Goal: Task Accomplishment & Management: Complete application form

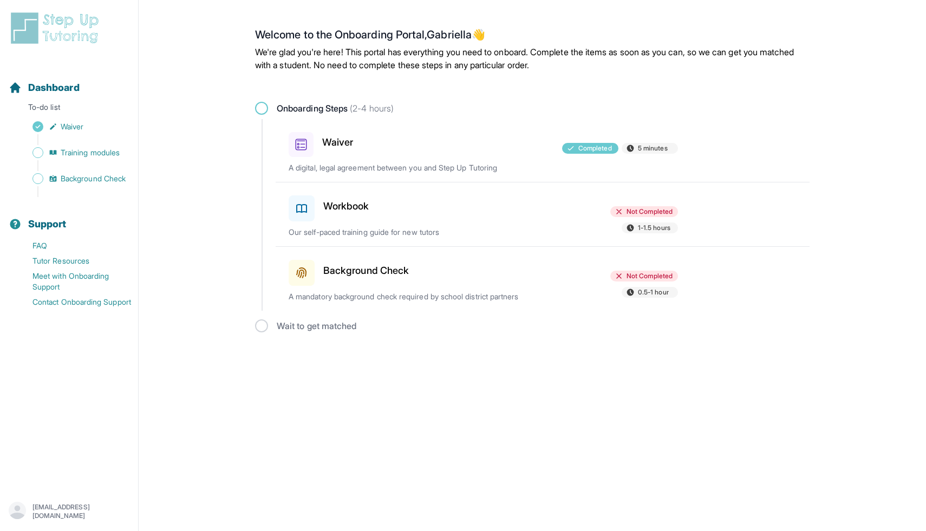
click at [421, 212] on div at bounding box center [483, 206] width 126 height 30
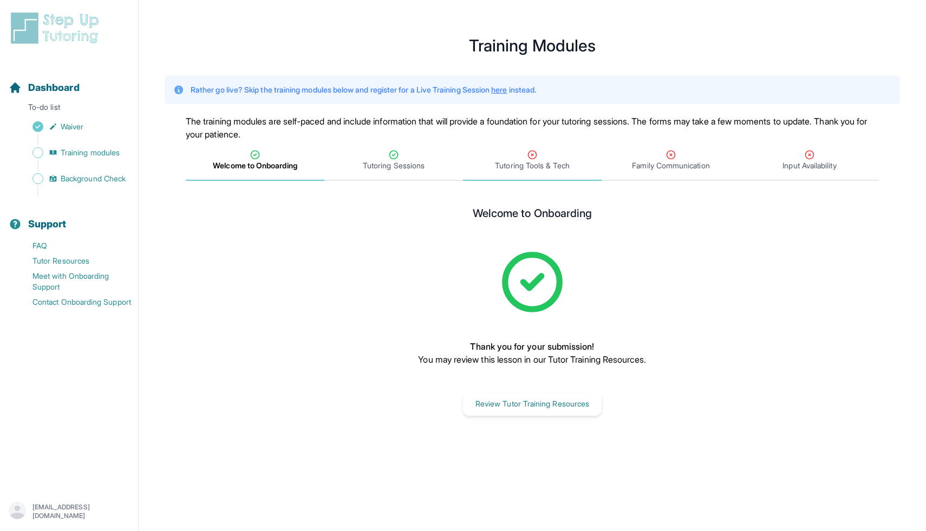
click at [534, 154] on icon "Tabs" at bounding box center [532, 155] width 11 height 11
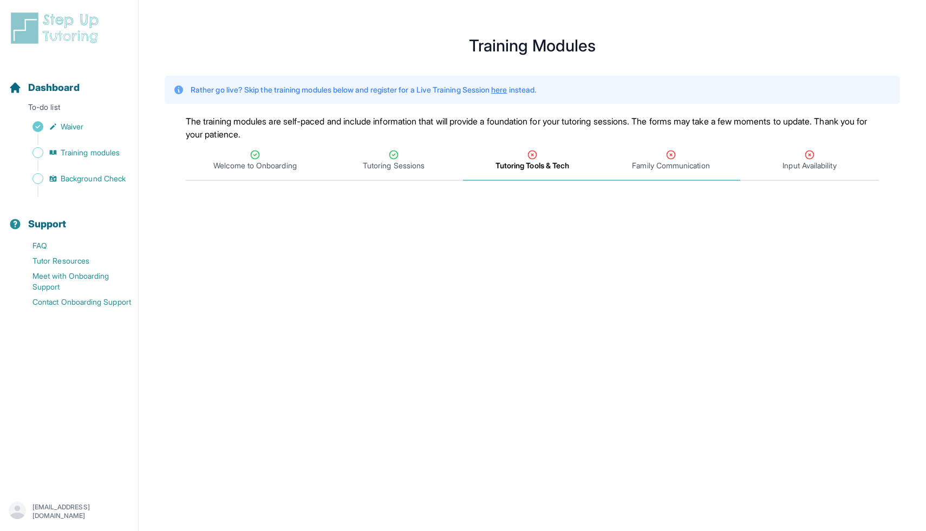
click at [665, 167] on span "Family Communication" at bounding box center [670, 165] width 77 height 11
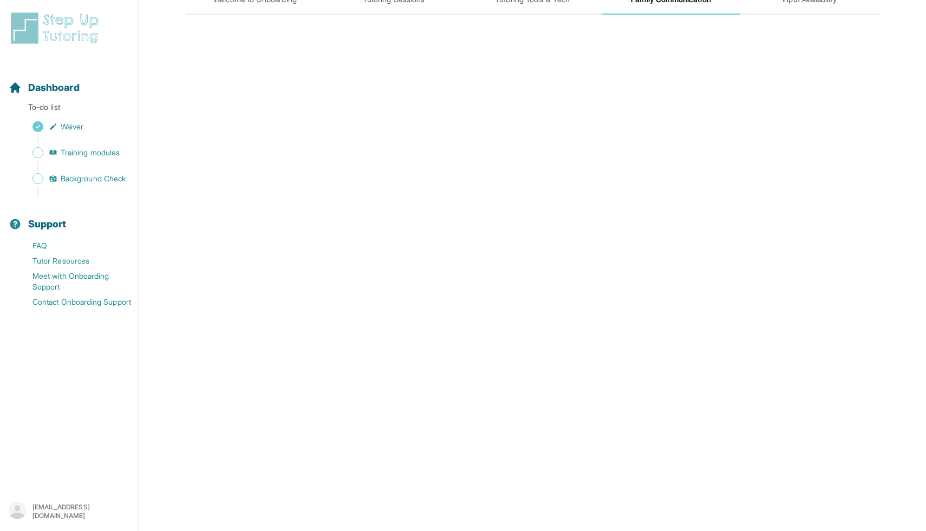
scroll to position [138, 0]
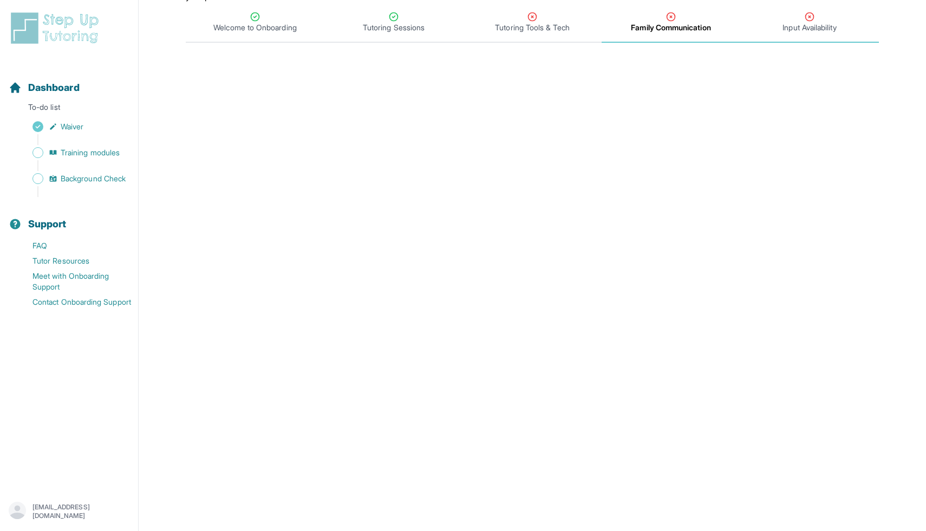
click at [782, 20] on div "Input Availability" at bounding box center [810, 22] width 134 height 22
click at [805, 21] on icon "Tabs" at bounding box center [810, 16] width 11 height 11
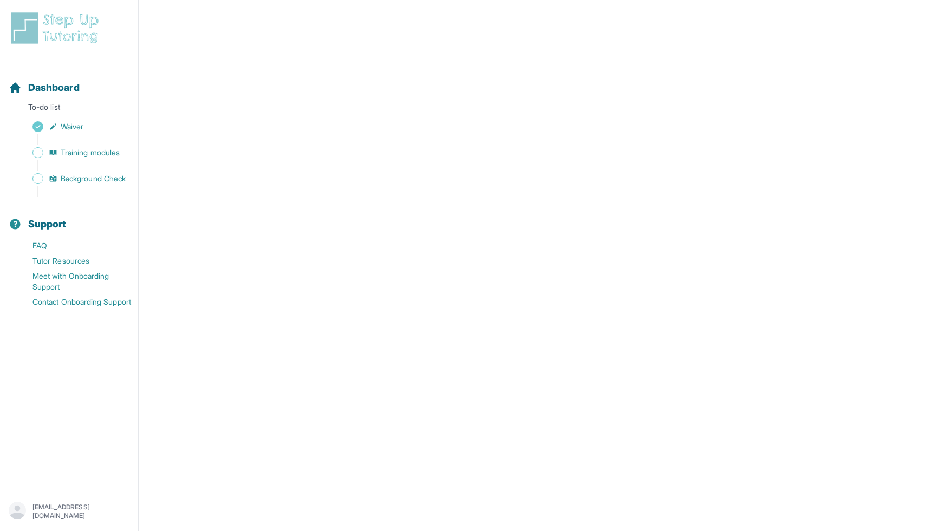
scroll to position [0, 0]
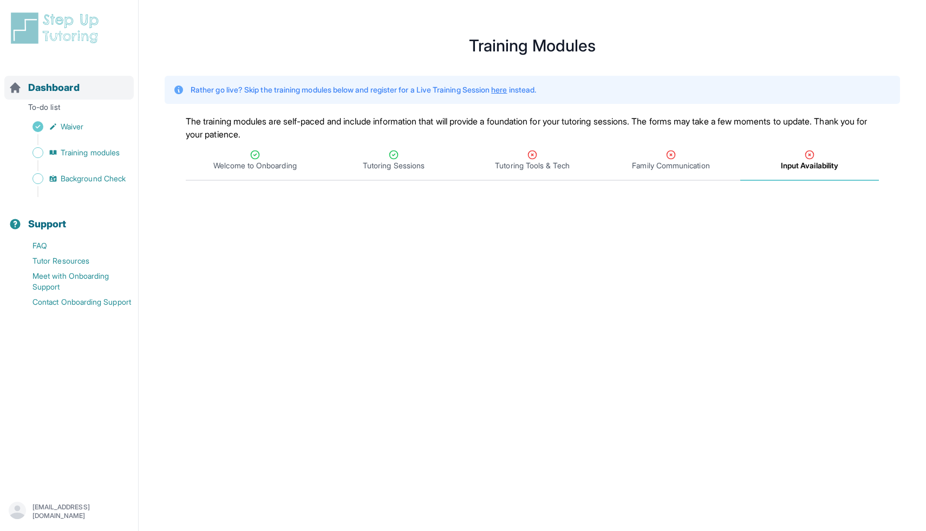
click at [55, 94] on span "Dashboard" at bounding box center [53, 87] width 51 height 15
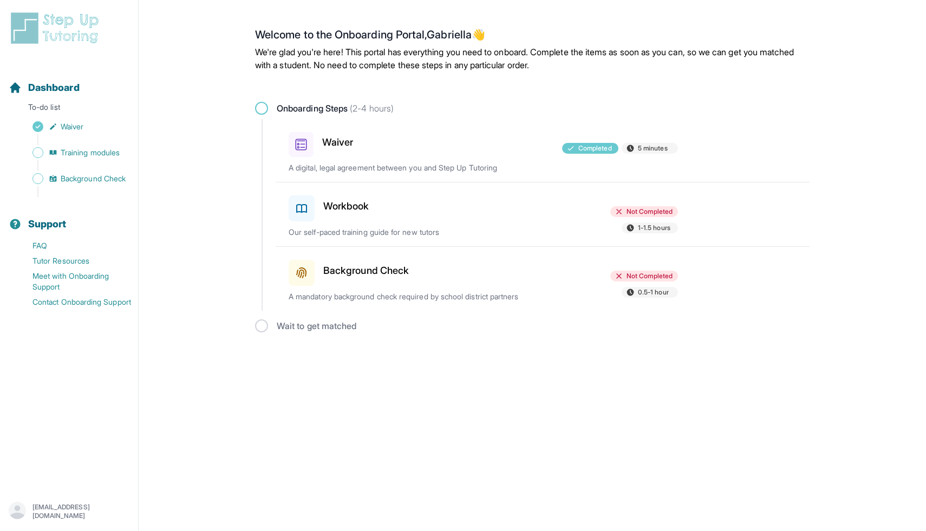
click at [391, 273] on h3 "Background Check" at bounding box center [366, 270] width 86 height 15
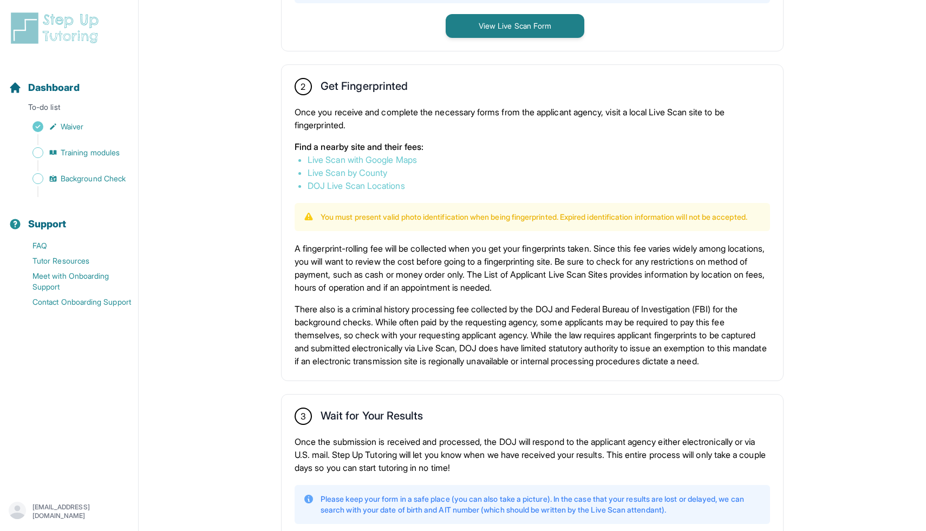
scroll to position [548, 0]
click at [397, 154] on link "Live Scan with Google Maps" at bounding box center [362, 158] width 109 height 11
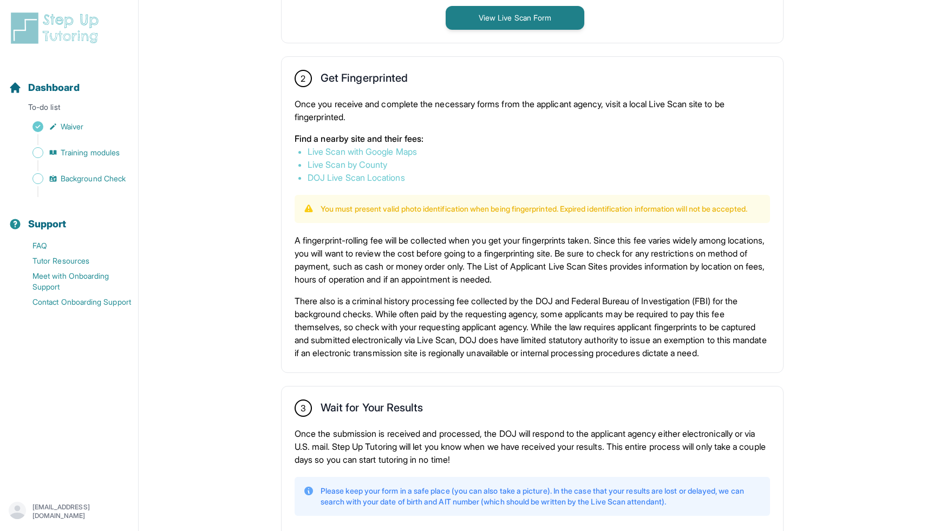
scroll to position [628, 0]
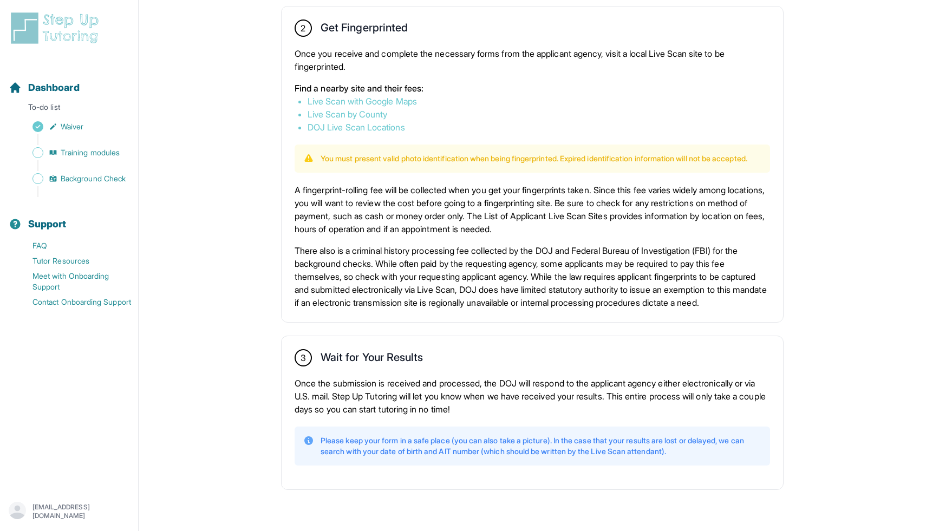
click at [465, 440] on p "Please keep your form in a safe place (you can also take a picture). In the cas…" at bounding box center [541, 447] width 441 height 22
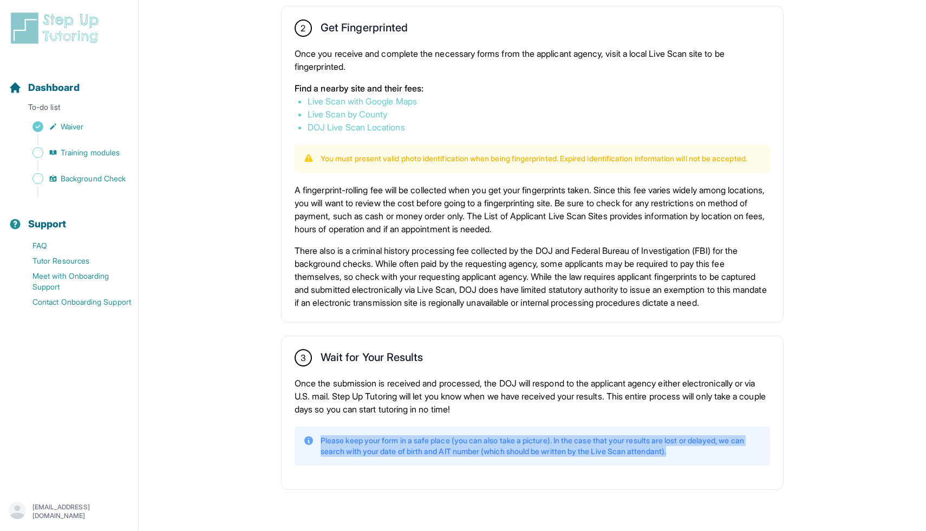
click at [465, 440] on p "Please keep your form in a safe place (you can also take a picture). In the cas…" at bounding box center [541, 447] width 441 height 22
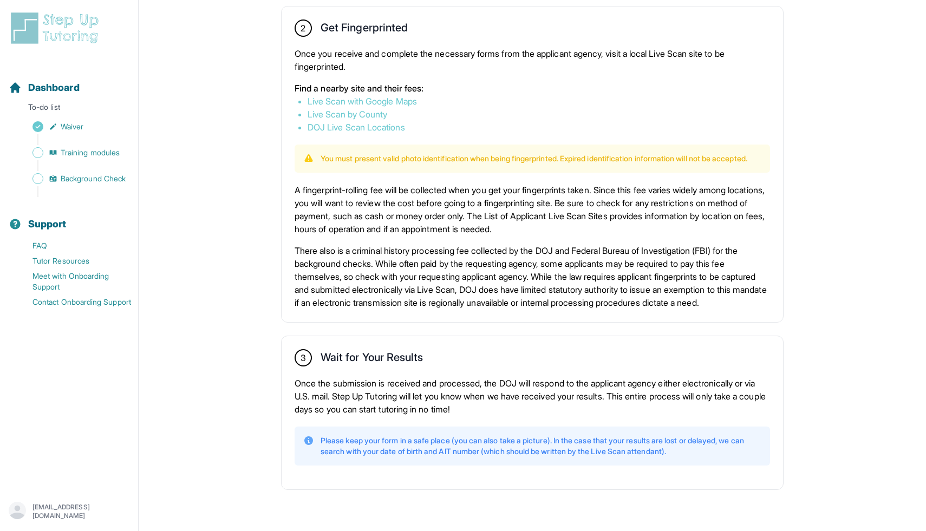
click at [485, 453] on p "Please keep your form in a safe place (you can also take a picture). In the cas…" at bounding box center [541, 447] width 441 height 22
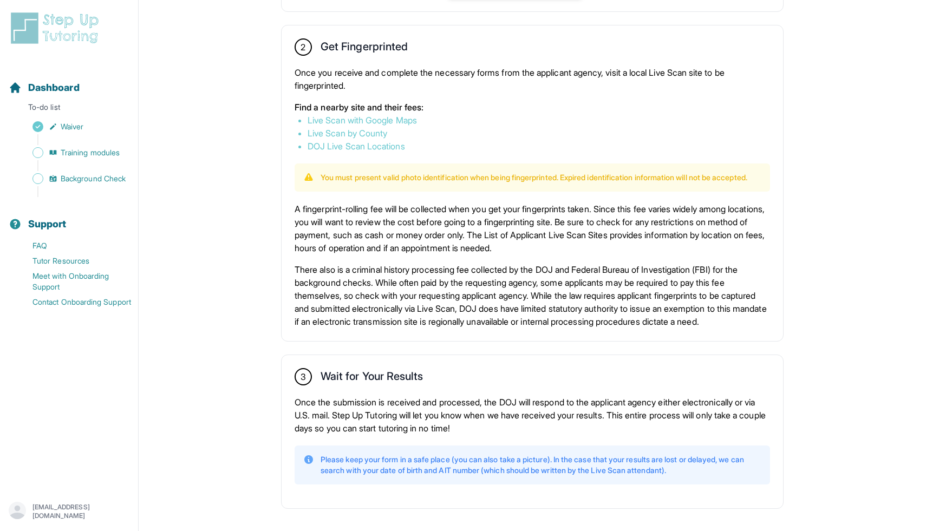
scroll to position [594, 0]
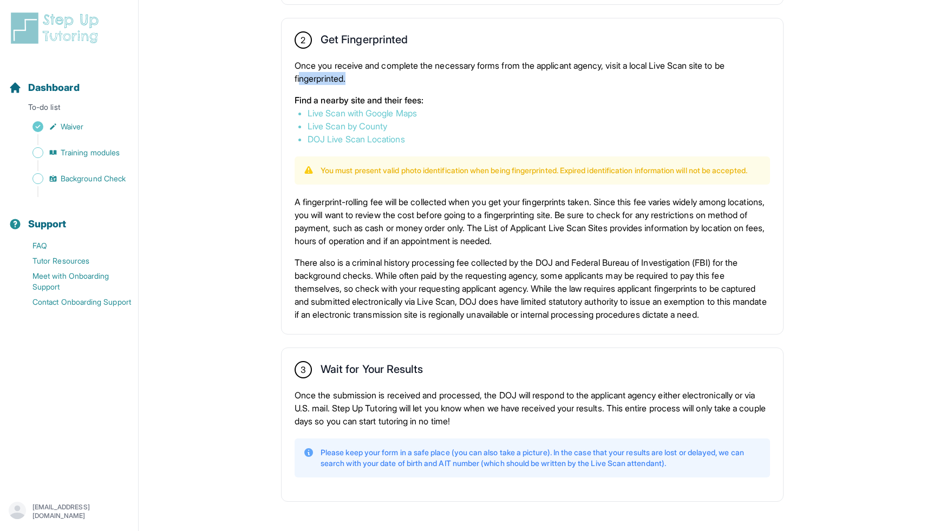
drag, startPoint x: 367, startPoint y: 72, endPoint x: 293, endPoint y: 70, distance: 73.7
click at [293, 70] on div "2 Get Fingerprinted Once you receive and complete the necessary forms from the …" at bounding box center [533, 176] width 502 height 316
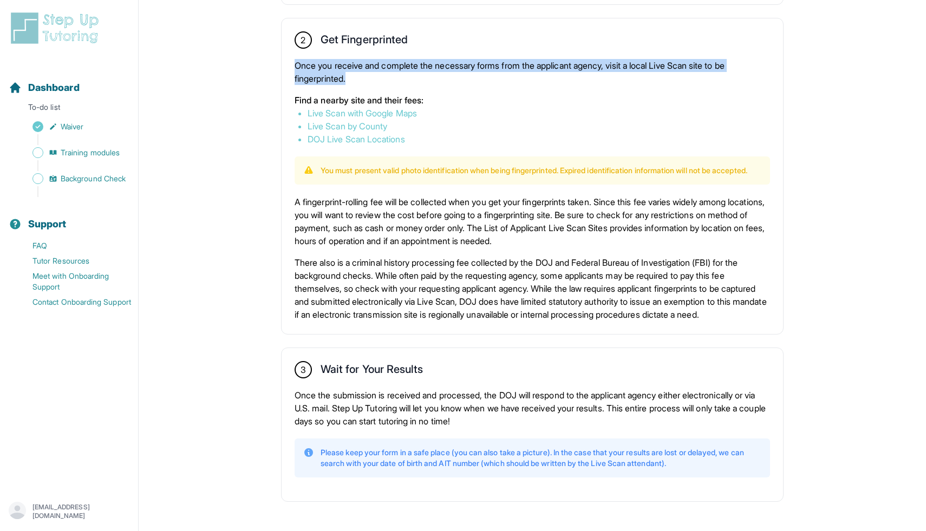
click at [293, 70] on div "2 Get Fingerprinted Once you receive and complete the necessary forms from the …" at bounding box center [533, 176] width 502 height 316
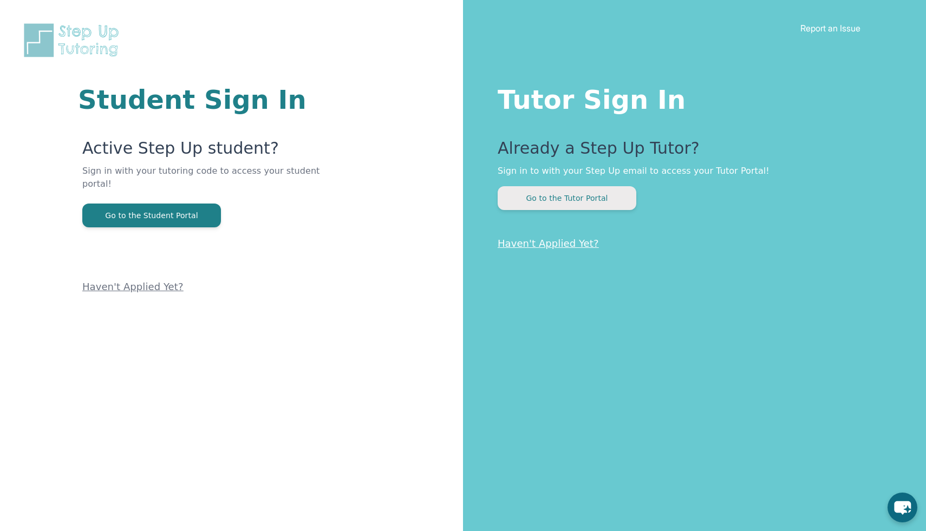
click at [605, 198] on button "Go to the Tutor Portal" at bounding box center [567, 198] width 139 height 24
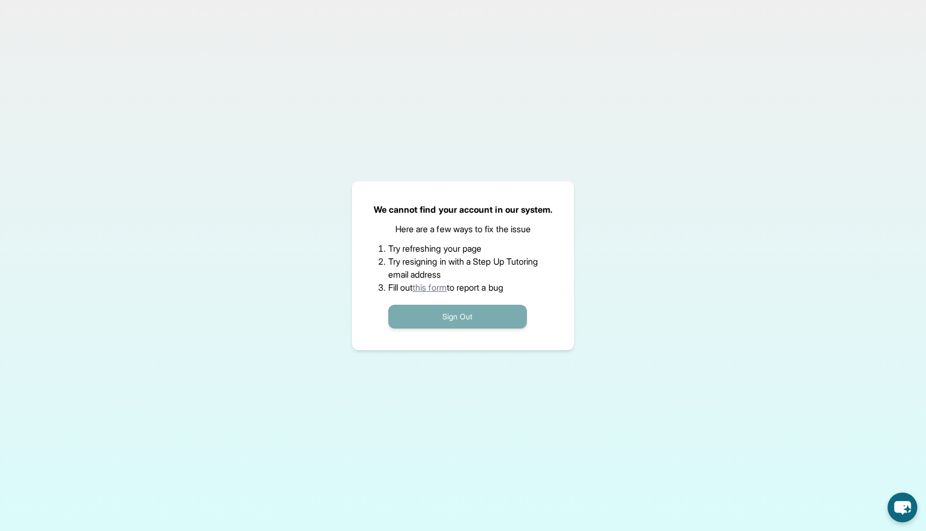
click at [491, 320] on button "Sign Out" at bounding box center [457, 317] width 139 height 24
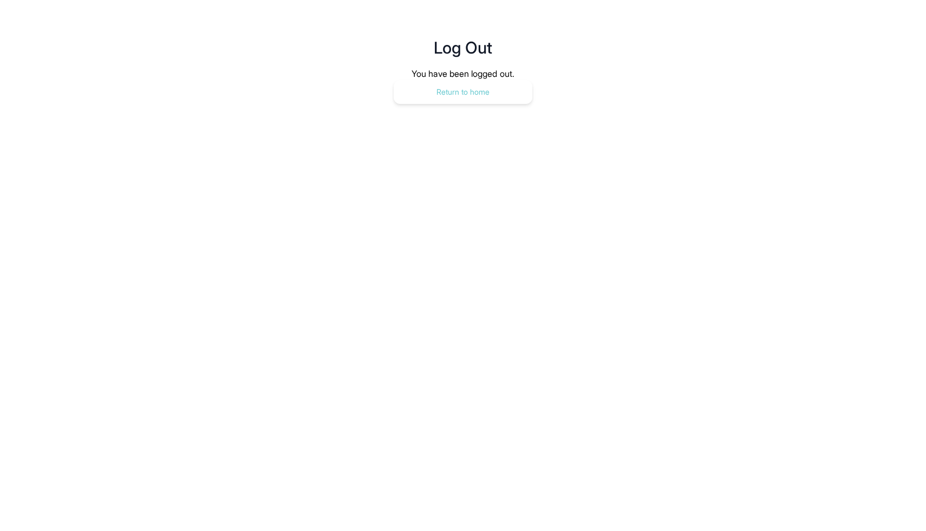
click at [490, 98] on button "Return to home" at bounding box center [463, 92] width 139 height 24
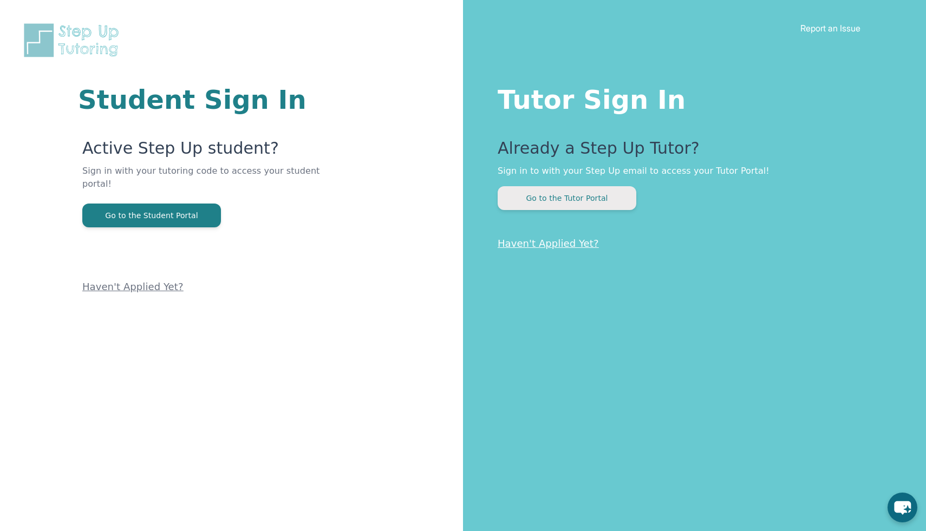
click at [546, 193] on button "Go to the Tutor Portal" at bounding box center [567, 198] width 139 height 24
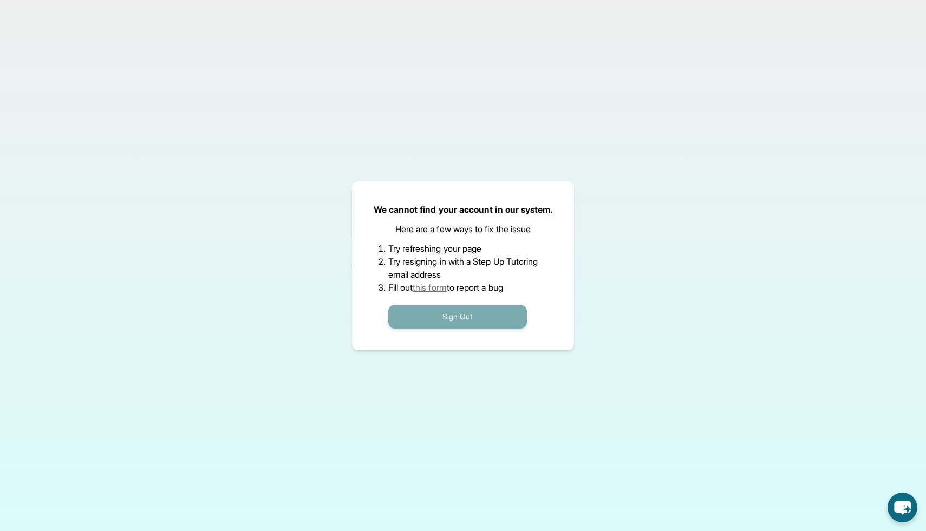
click at [490, 320] on button "Sign Out" at bounding box center [457, 317] width 139 height 24
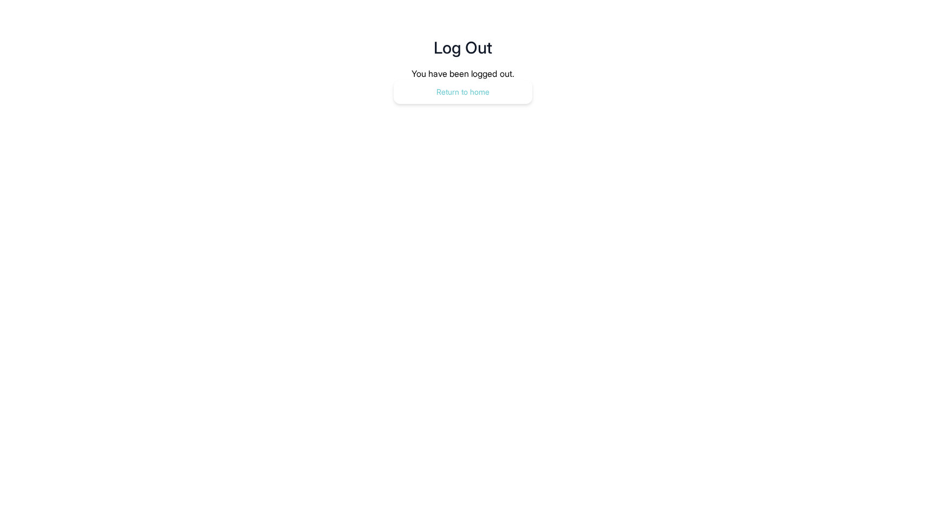
click at [437, 82] on button "Return to home" at bounding box center [463, 92] width 139 height 24
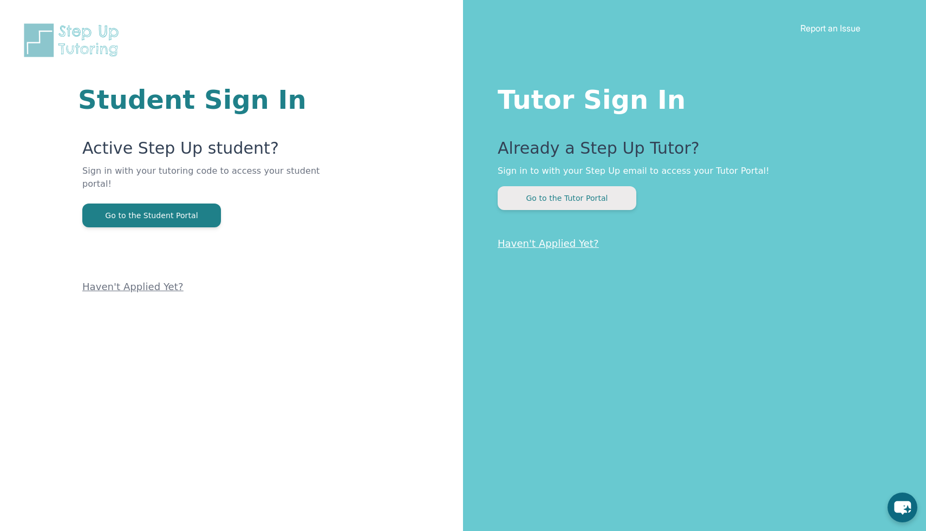
click at [537, 200] on button "Go to the Tutor Portal" at bounding box center [567, 198] width 139 height 24
